Goal: Task Accomplishment & Management: Manage account settings

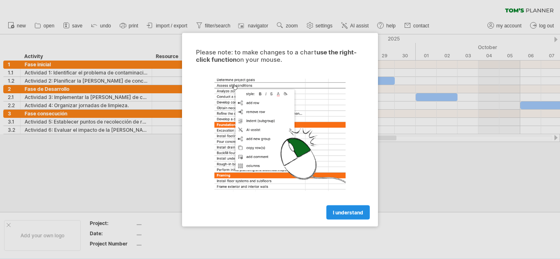
click at [345, 212] on span "I understand" at bounding box center [348, 212] width 30 height 6
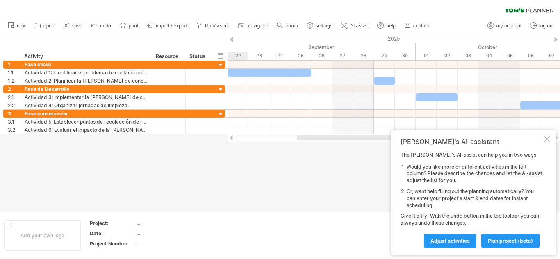
click at [547, 139] on div at bounding box center [546, 139] width 7 height 7
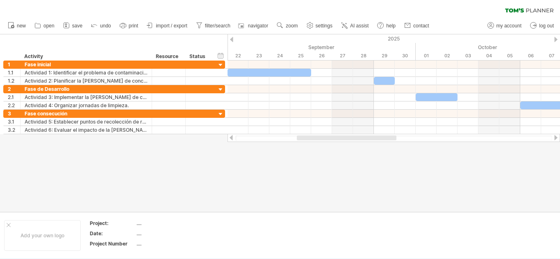
click at [556, 139] on div at bounding box center [555, 137] width 7 height 5
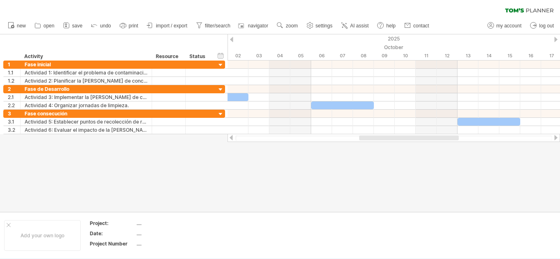
click at [556, 139] on div at bounding box center [555, 137] width 7 height 5
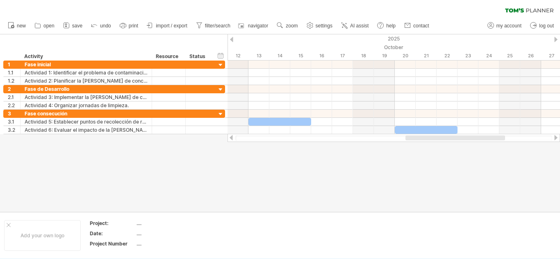
click at [556, 139] on div at bounding box center [555, 137] width 7 height 5
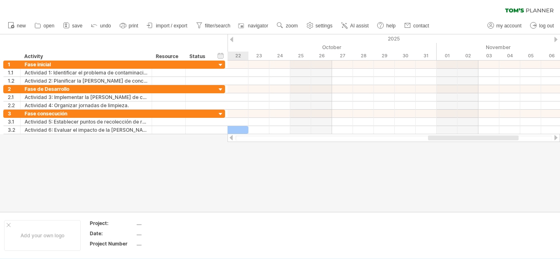
click at [556, 139] on div at bounding box center [555, 137] width 7 height 5
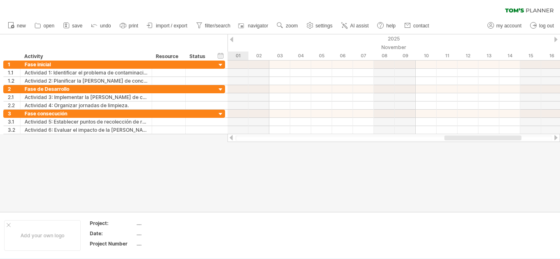
click at [556, 139] on div at bounding box center [555, 137] width 7 height 5
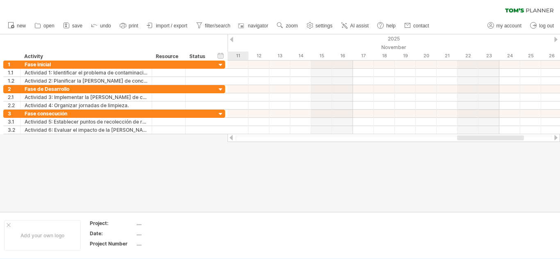
click at [231, 138] on div at bounding box center [231, 137] width 7 height 5
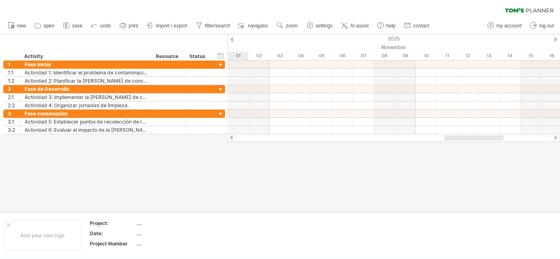
click at [231, 138] on div at bounding box center [231, 137] width 7 height 5
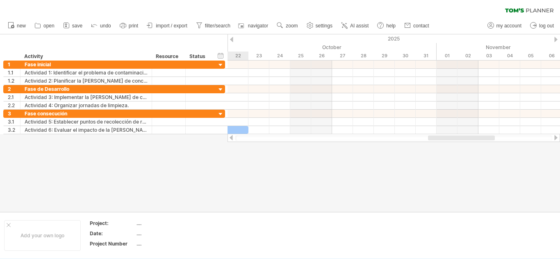
click at [231, 138] on div at bounding box center [231, 137] width 7 height 5
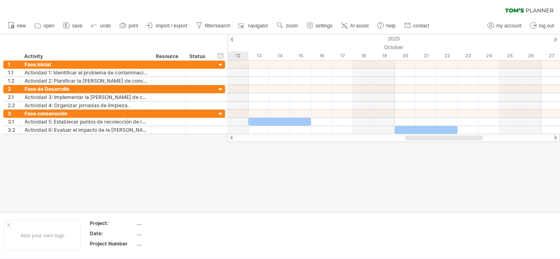
click at [231, 138] on div at bounding box center [231, 137] width 7 height 5
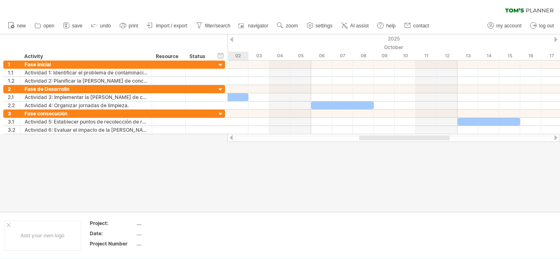
click at [231, 138] on div at bounding box center [231, 137] width 7 height 5
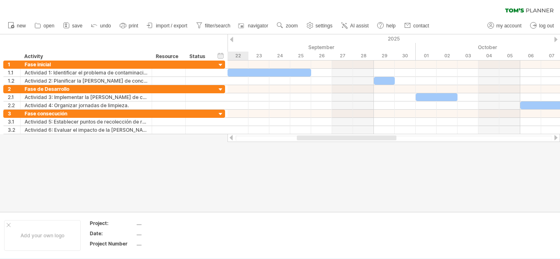
click at [231, 138] on div at bounding box center [231, 137] width 7 height 5
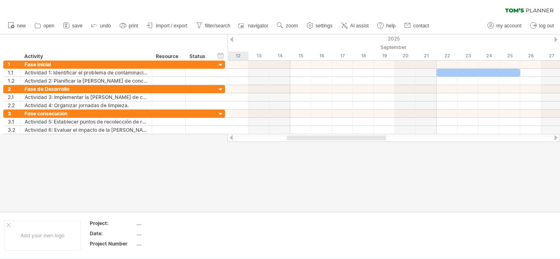
click at [231, 138] on div at bounding box center [231, 137] width 7 height 5
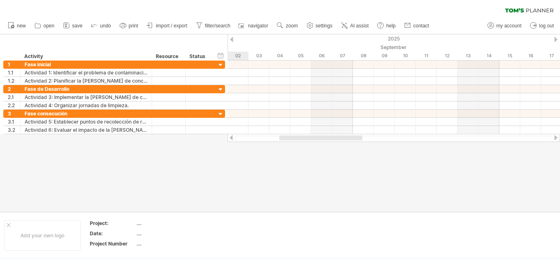
click at [231, 138] on div at bounding box center [231, 137] width 7 height 5
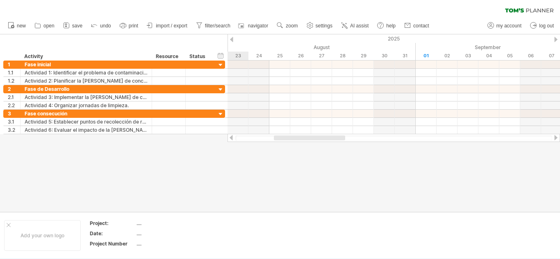
click at [231, 138] on div at bounding box center [231, 137] width 7 height 5
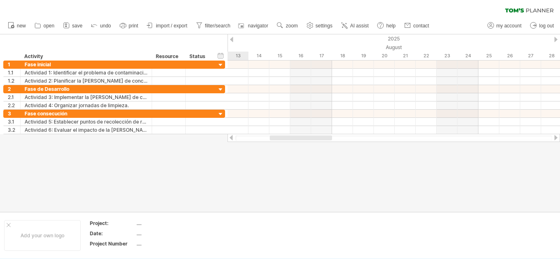
click at [231, 138] on div at bounding box center [231, 137] width 7 height 5
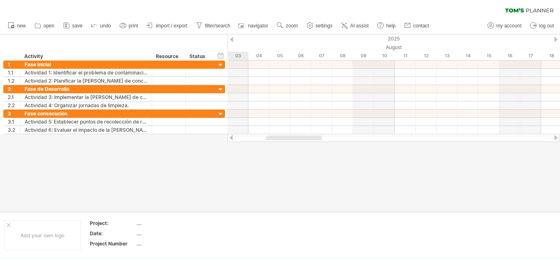
click at [554, 137] on div at bounding box center [555, 137] width 7 height 5
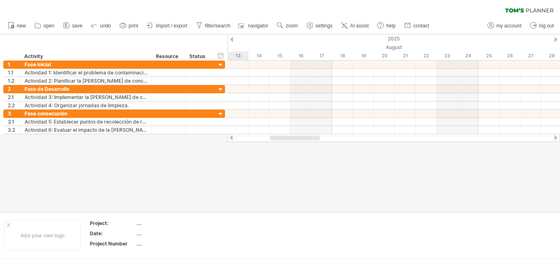
click at [554, 137] on div at bounding box center [555, 137] width 7 height 5
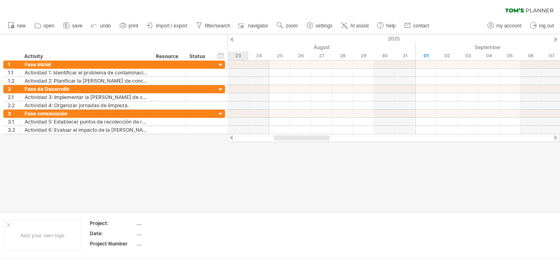
click at [554, 137] on div at bounding box center [555, 137] width 7 height 5
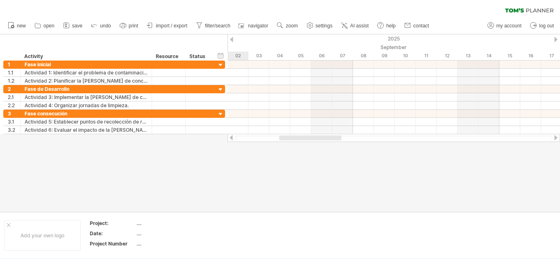
click at [554, 138] on div at bounding box center [555, 137] width 7 height 5
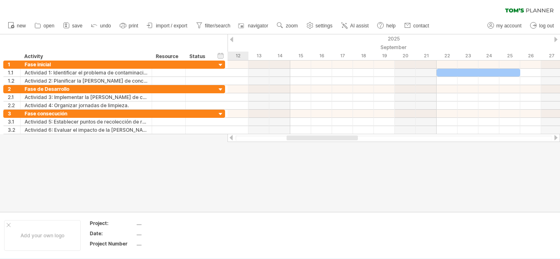
click at [554, 138] on div at bounding box center [555, 137] width 7 height 5
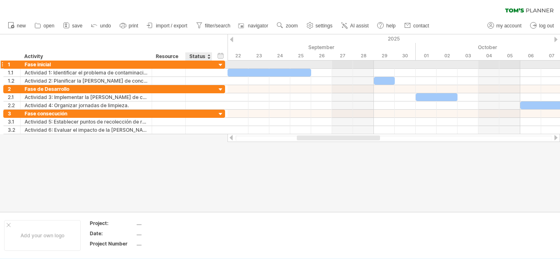
click at [220, 66] on div at bounding box center [221, 65] width 8 height 8
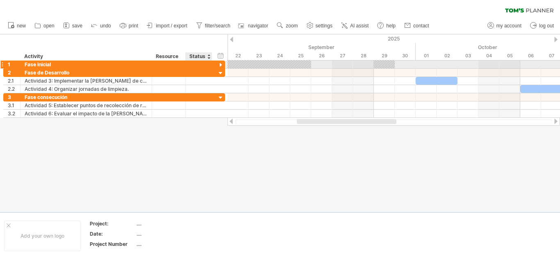
click at [220, 66] on div at bounding box center [221, 65] width 8 height 8
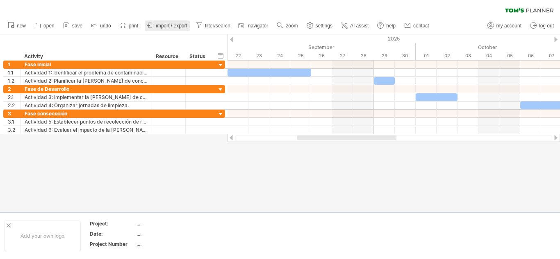
click at [165, 25] on span "import / export" at bounding box center [172, 26] width 32 height 6
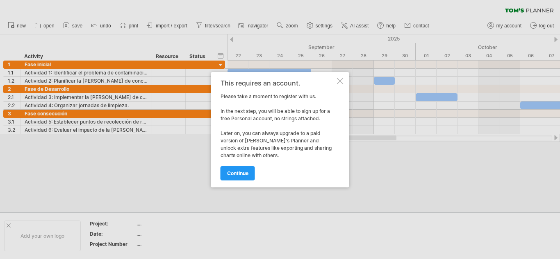
click at [340, 80] on div at bounding box center [340, 81] width 7 height 7
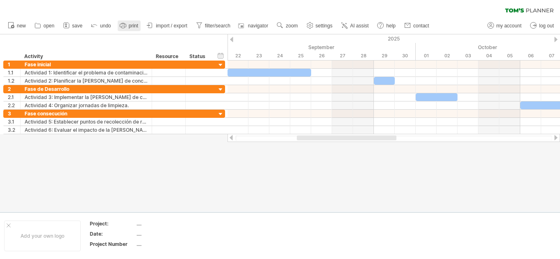
click at [134, 23] on span "print" at bounding box center [133, 26] width 9 height 6
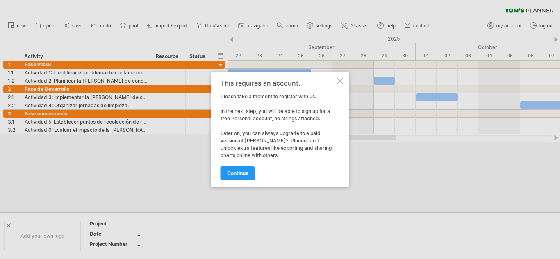
click at [342, 80] on div at bounding box center [340, 81] width 7 height 7
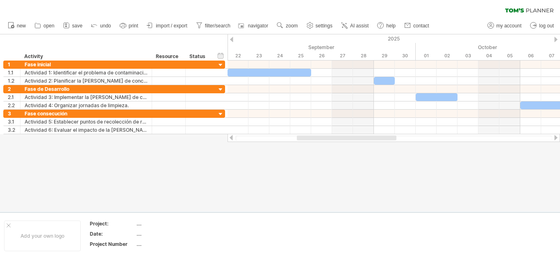
click at [557, 140] on div at bounding box center [555, 137] width 7 height 5
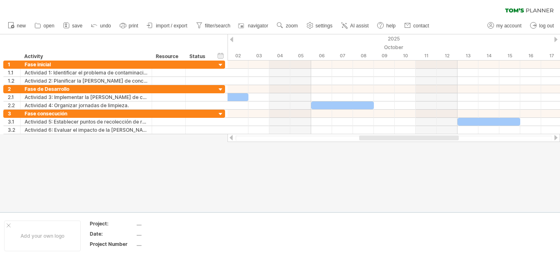
click at [229, 138] on div at bounding box center [231, 137] width 7 height 5
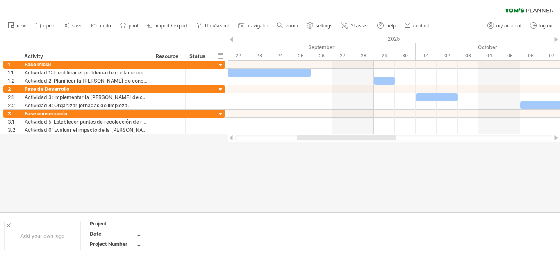
click at [555, 139] on div at bounding box center [555, 137] width 7 height 5
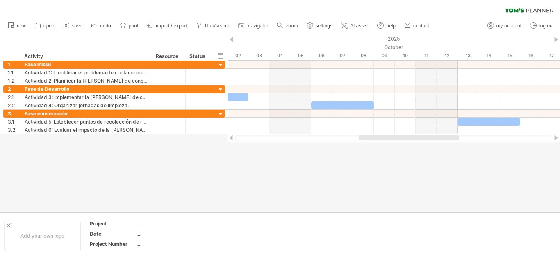
click at [232, 139] on div at bounding box center [231, 137] width 7 height 5
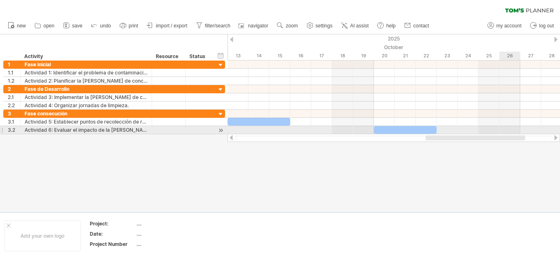
drag, startPoint x: 387, startPoint y: 137, endPoint x: 515, endPoint y: 134, distance: 128.7
click at [515, 134] on div "Trying to reach [DOMAIN_NAME] Connected again... 0% clear filter new 1" at bounding box center [280, 129] width 560 height 259
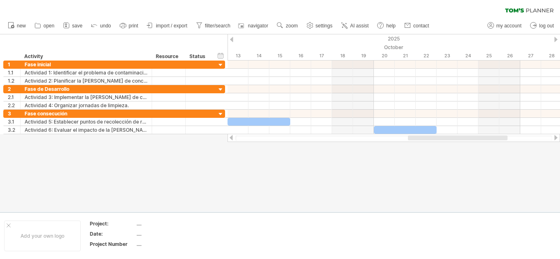
click at [231, 138] on div at bounding box center [231, 137] width 7 height 5
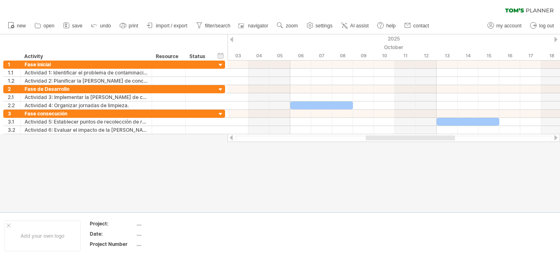
click at [556, 138] on div at bounding box center [555, 137] width 7 height 5
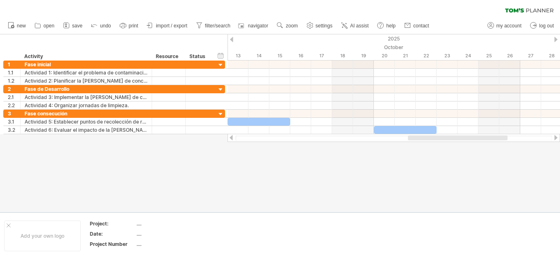
click at [230, 140] on div at bounding box center [231, 137] width 7 height 5
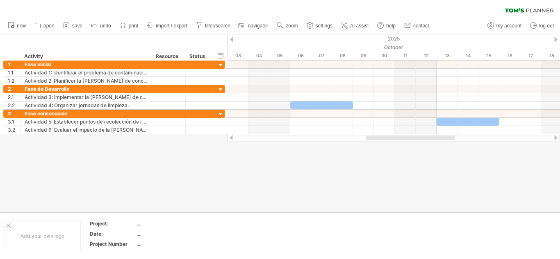
click at [230, 140] on div at bounding box center [231, 137] width 7 height 5
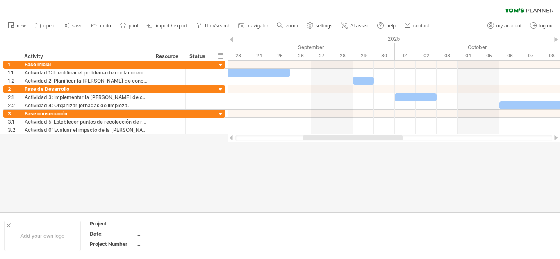
click at [230, 140] on div at bounding box center [231, 137] width 7 height 5
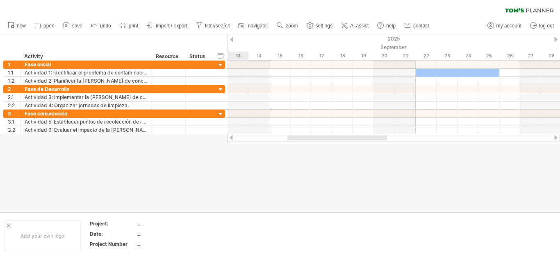
click at [230, 140] on div at bounding box center [231, 137] width 7 height 5
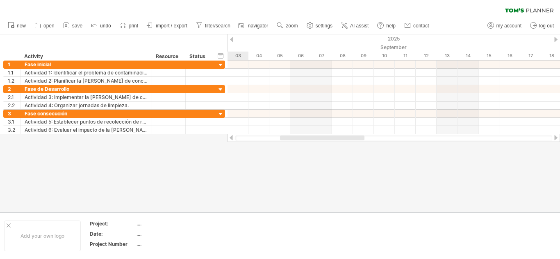
click at [559, 139] on div at bounding box center [393, 138] width 332 height 8
click at [557, 139] on div at bounding box center [555, 137] width 7 height 5
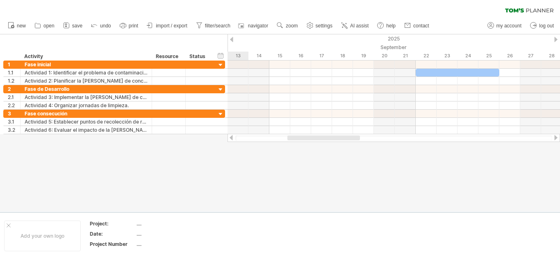
click at [556, 139] on div at bounding box center [555, 137] width 7 height 5
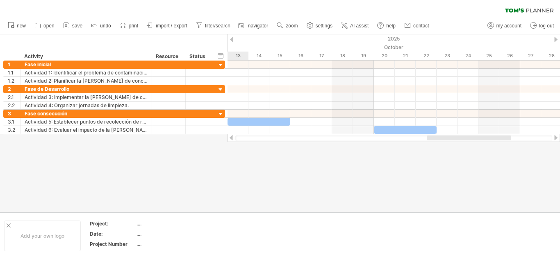
drag, startPoint x: 376, startPoint y: 136, endPoint x: 497, endPoint y: 172, distance: 125.9
click at [499, 159] on div "Trying to reach [DOMAIN_NAME] Connected again... 0% clear filter new 1" at bounding box center [280, 129] width 560 height 259
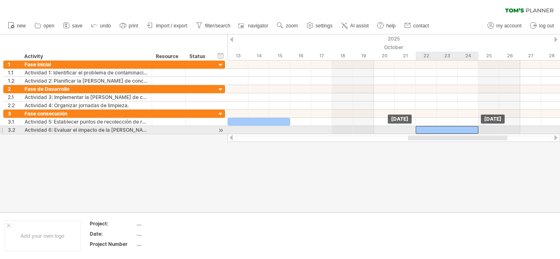
drag, startPoint x: 408, startPoint y: 131, endPoint x: 445, endPoint y: 130, distance: 37.3
click at [445, 130] on div at bounding box center [446, 130] width 63 height 8
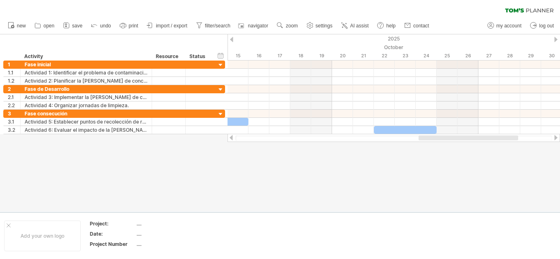
drag, startPoint x: 475, startPoint y: 140, endPoint x: 484, endPoint y: 140, distance: 9.0
click at [484, 140] on div at bounding box center [468, 138] width 100 height 5
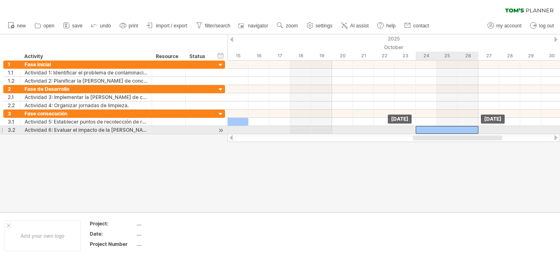
drag, startPoint x: 421, startPoint y: 132, endPoint x: 462, endPoint y: 131, distance: 41.0
click at [462, 131] on div at bounding box center [446, 130] width 63 height 8
drag, startPoint x: 424, startPoint y: 131, endPoint x: 417, endPoint y: 133, distance: 7.2
click at [417, 133] on div at bounding box center [436, 130] width 63 height 8
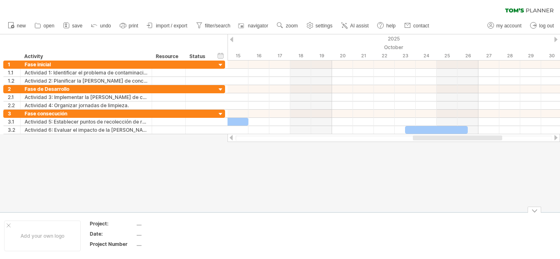
click at [416, 200] on div at bounding box center [280, 123] width 560 height 178
click at [319, 25] on span "settings" at bounding box center [323, 26] width 17 height 6
select select "*"
select select "**"
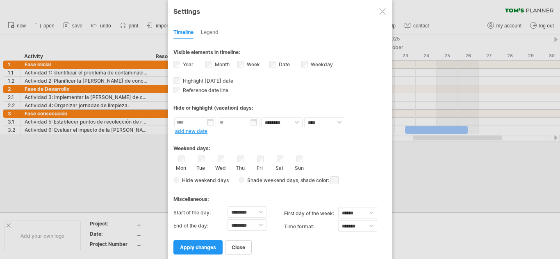
click at [383, 11] on div at bounding box center [382, 11] width 7 height 7
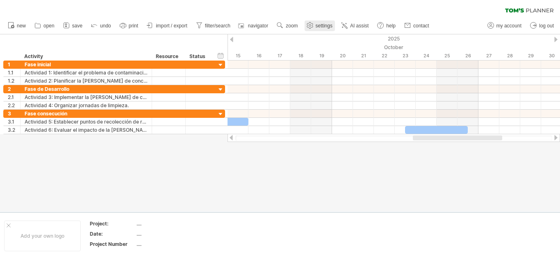
click at [315, 23] on link "settings" at bounding box center [319, 25] width 30 height 11
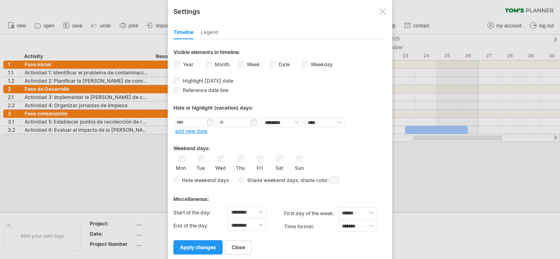
click at [382, 11] on div at bounding box center [382, 11] width 7 height 7
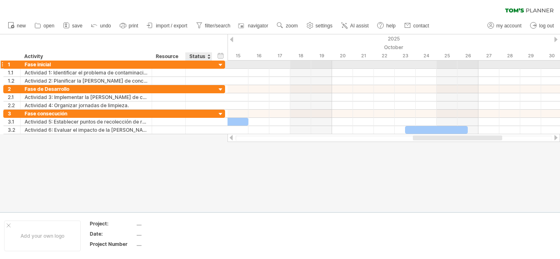
click at [219, 65] on div at bounding box center [221, 65] width 8 height 8
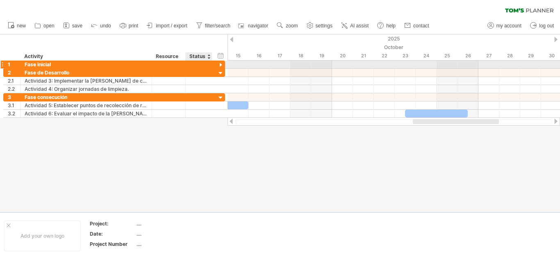
click at [219, 65] on div at bounding box center [221, 65] width 8 height 8
